Goal: Transaction & Acquisition: Book appointment/travel/reservation

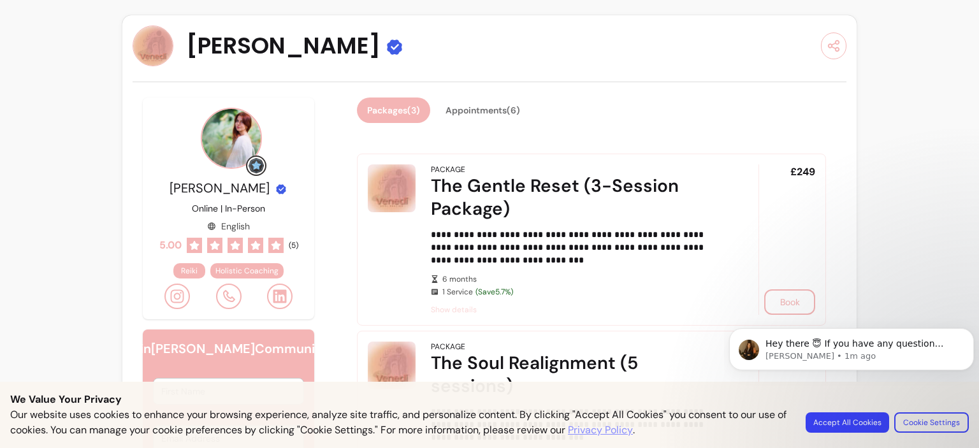
click at [282, 107] on div "Pavlina Petrovova Online | In-Person English 5.00 ( 5 ) Reiki Holistic Coaching" at bounding box center [228, 209] width 171 height 222
drag, startPoint x: 189, startPoint y: 40, endPoint x: 393, endPoint y: 43, distance: 204.7
click at [381, 43] on span "[PERSON_NAME]" at bounding box center [283, 45] width 194 height 25
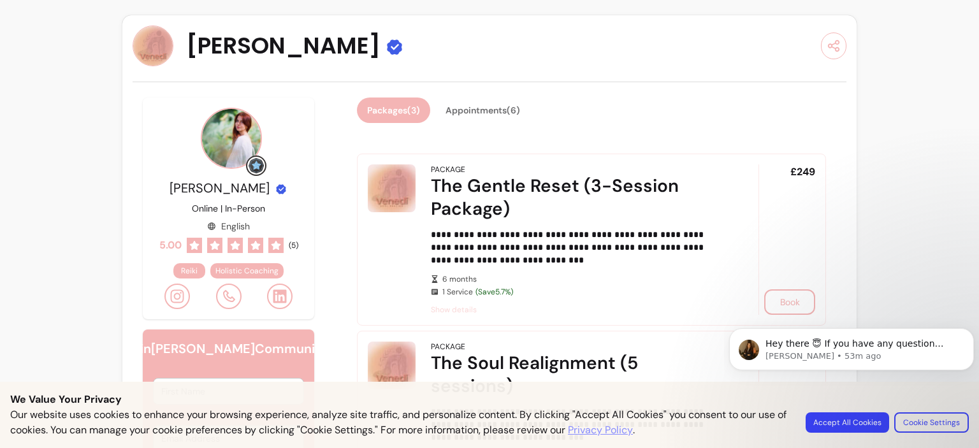
copy span "[PERSON_NAME]"
click at [229, 302] on icon at bounding box center [229, 296] width 12 height 12
